Goal: Communication & Community: Answer question/provide support

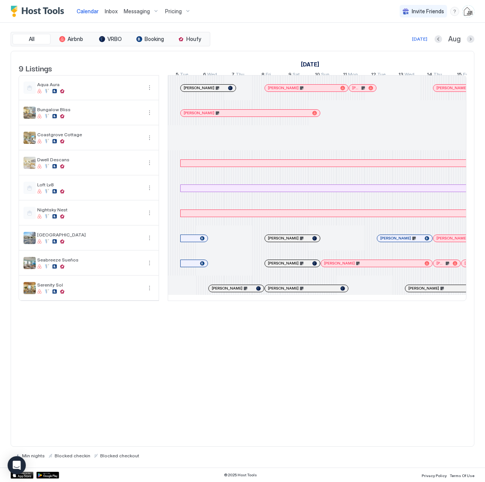
scroll to position [0, 422]
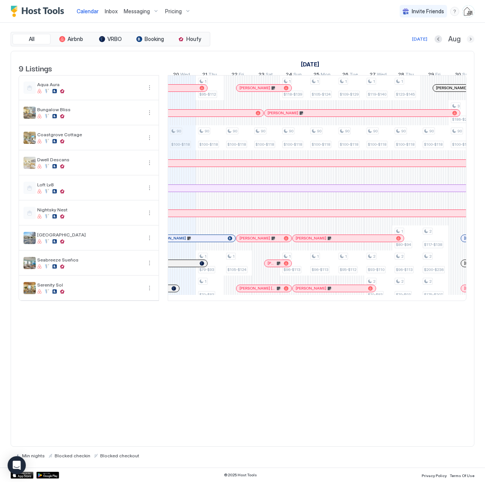
click at [472, 41] on button "Next month" at bounding box center [471, 39] width 8 height 8
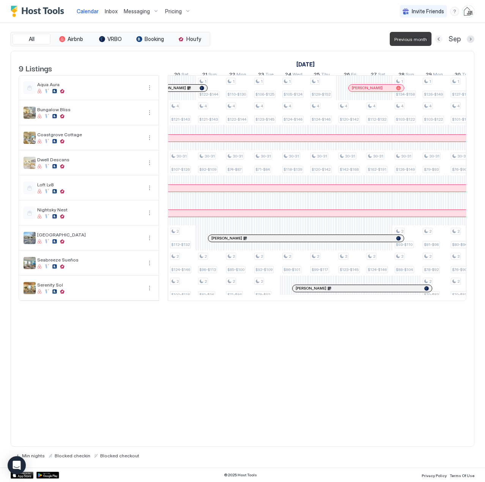
click at [439, 40] on button "Previous month" at bounding box center [439, 39] width 8 height 8
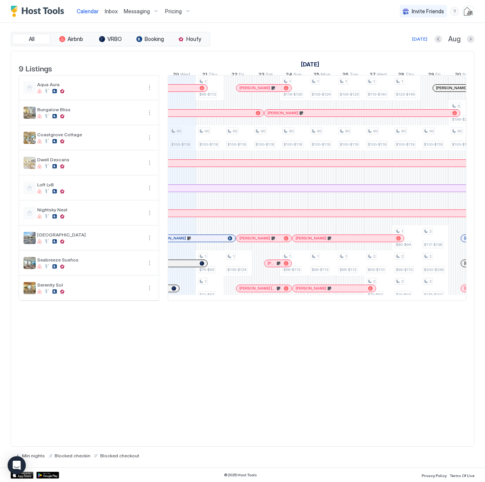
click at [108, 11] on span "Inbox" at bounding box center [111, 11] width 13 height 6
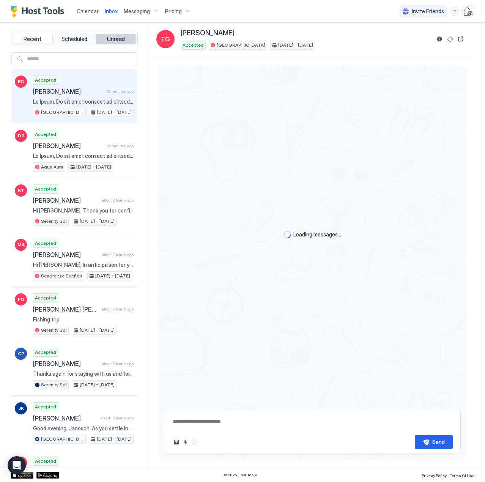
scroll to position [1001, 0]
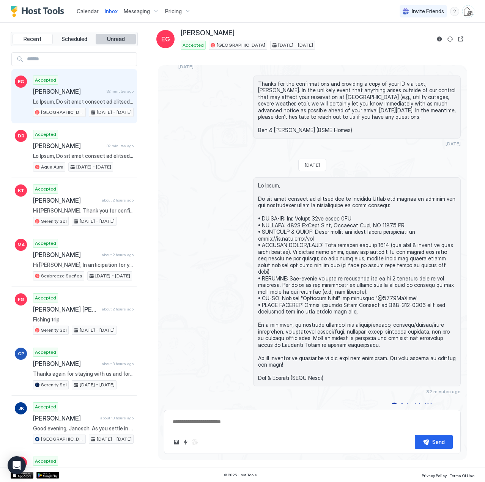
click at [107, 42] on span "Unread" at bounding box center [116, 39] width 18 height 7
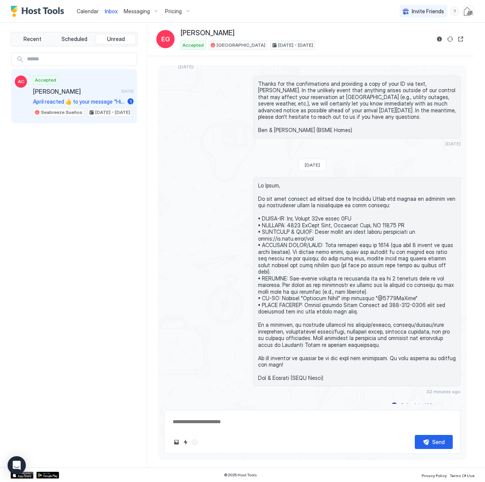
click at [85, 101] on span "April reacted 👍 to your message "Hi April, Thanks for being such a great guest …" at bounding box center [78, 101] width 91 height 7
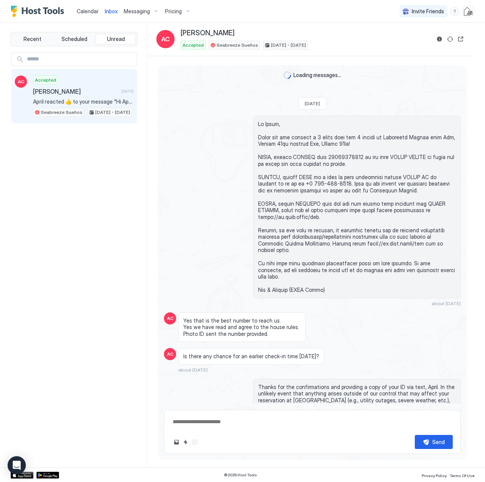
scroll to position [1434, 0]
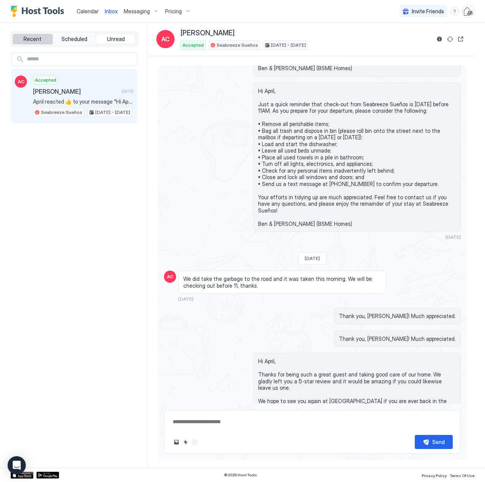
click at [31, 40] on span "Recent" at bounding box center [33, 39] width 18 height 7
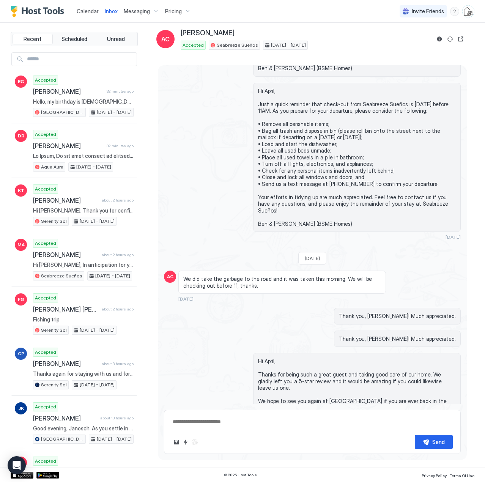
type textarea "*"
click at [81, 61] on input "Input Field" at bounding box center [80, 59] width 113 height 13
type input "*******"
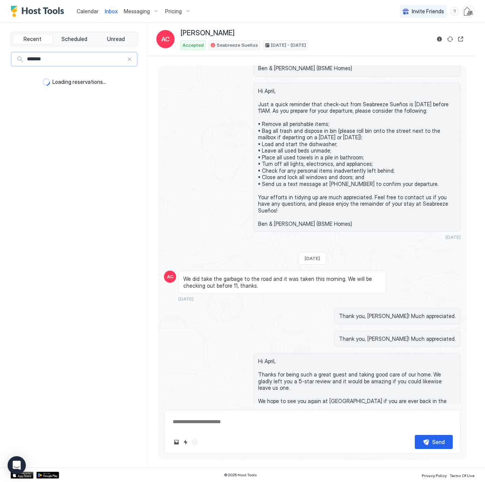
type textarea "*"
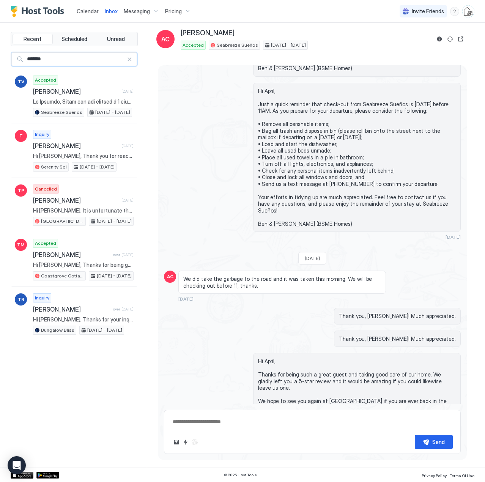
type input "*******"
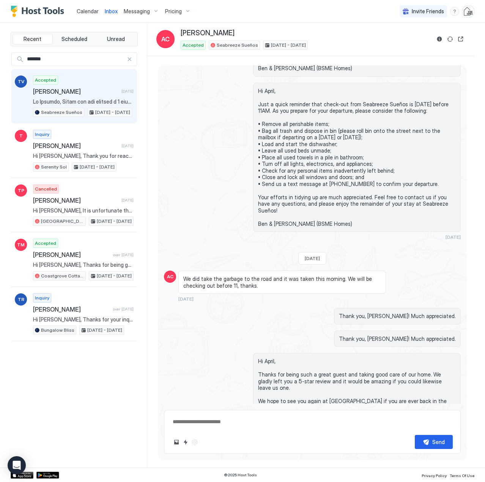
click at [52, 96] on div "Accepted [PERSON_NAME] [DATE] Seabreeze Sueños [DATE] - [DATE]" at bounding box center [83, 97] width 101 height 42
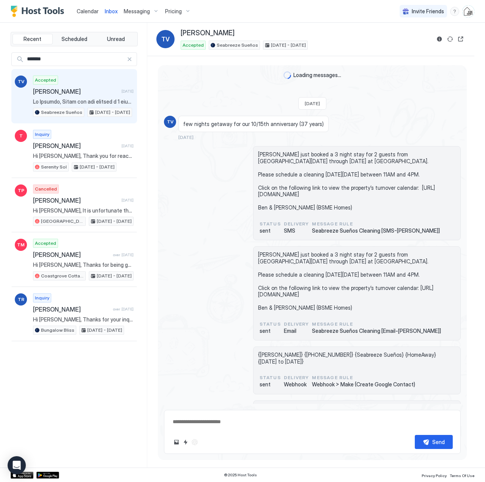
scroll to position [223, 0]
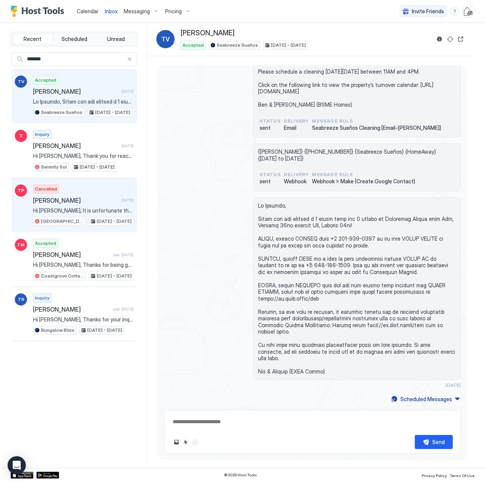
click at [68, 201] on span "[PERSON_NAME]" at bounding box center [75, 201] width 85 height 8
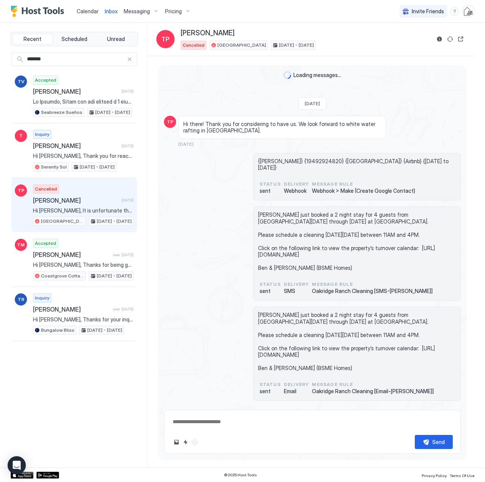
scroll to position [812, 0]
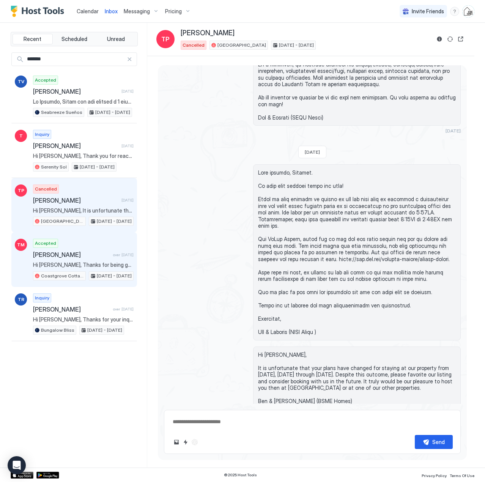
type textarea "*"
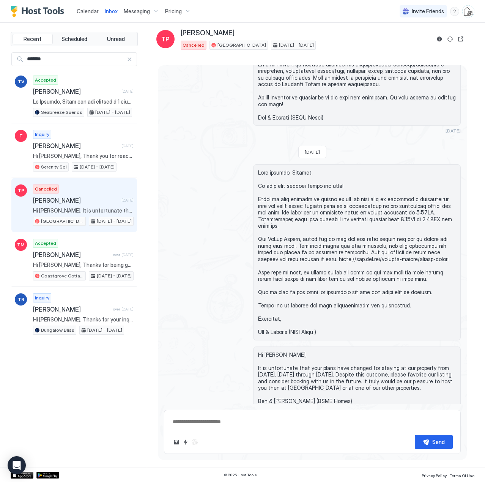
click at [91, 14] on span "Calendar" at bounding box center [88, 11] width 22 height 6
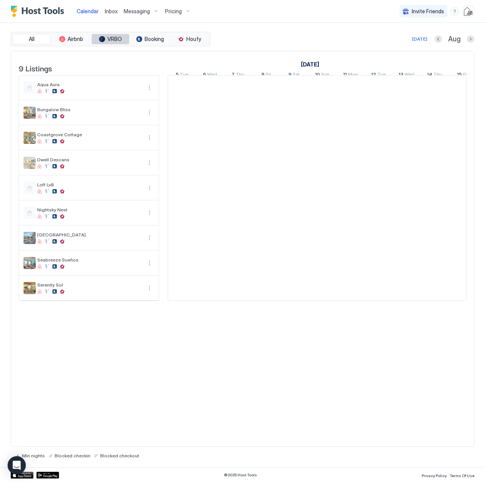
scroll to position [0, 422]
